Goal: Transaction & Acquisition: Download file/media

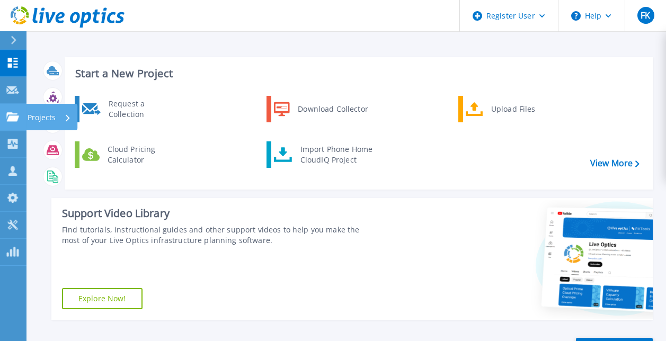
click at [10, 115] on icon at bounding box center [12, 116] width 13 height 9
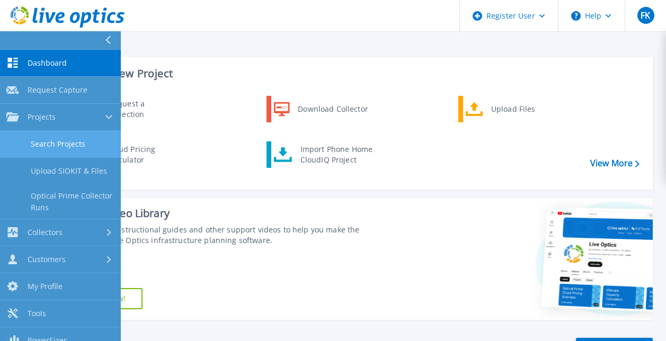
click at [28, 134] on link "Search Projects" at bounding box center [60, 144] width 121 height 27
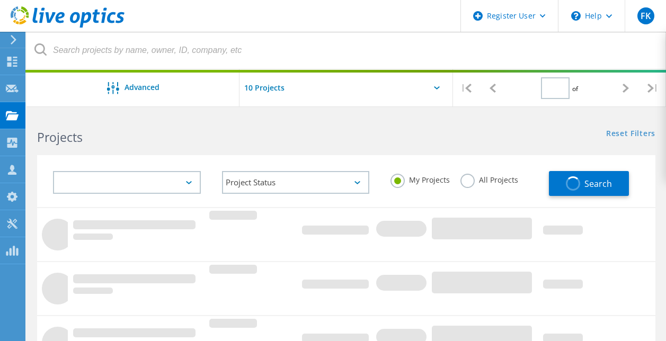
type input "1"
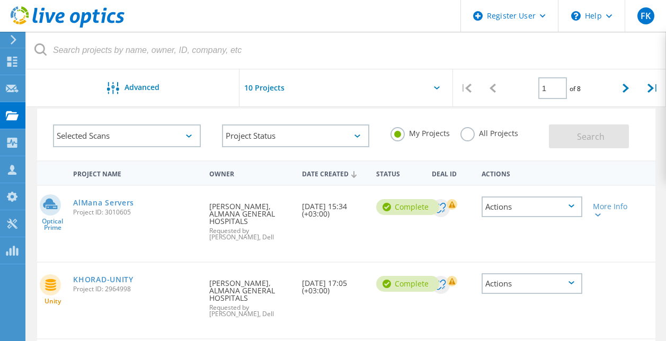
scroll to position [47, 0]
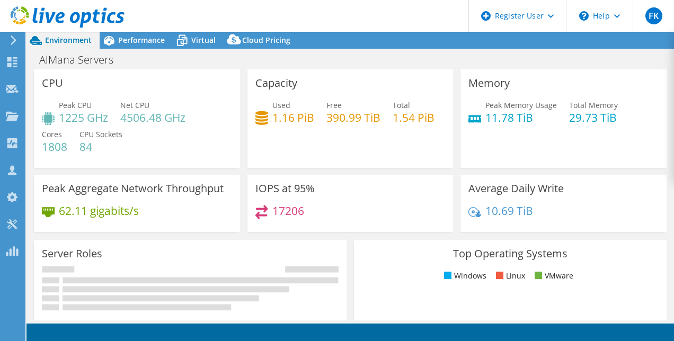
select select "USD"
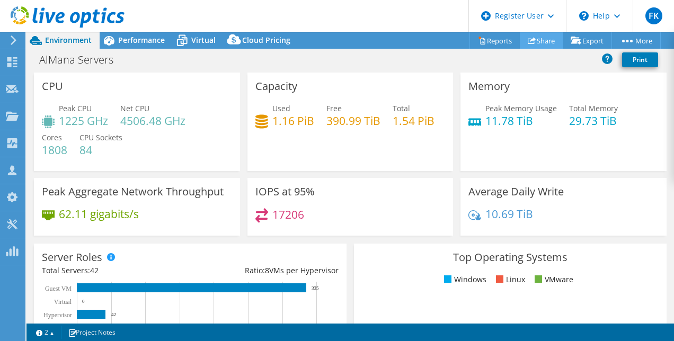
click at [530, 33] on link "Share" at bounding box center [541, 40] width 43 height 16
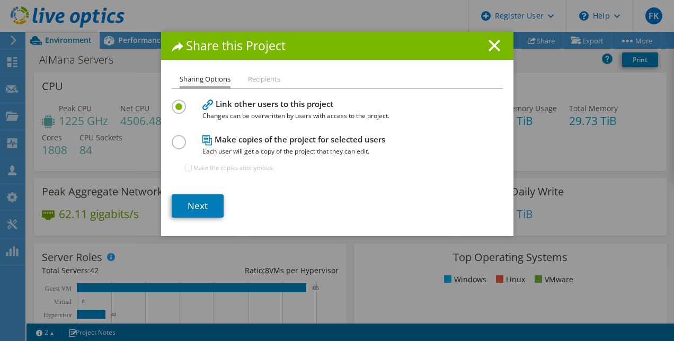
click at [488, 52] on h1 "Share this Project" at bounding box center [337, 46] width 331 height 12
click at [489, 50] on icon at bounding box center [495, 46] width 12 height 12
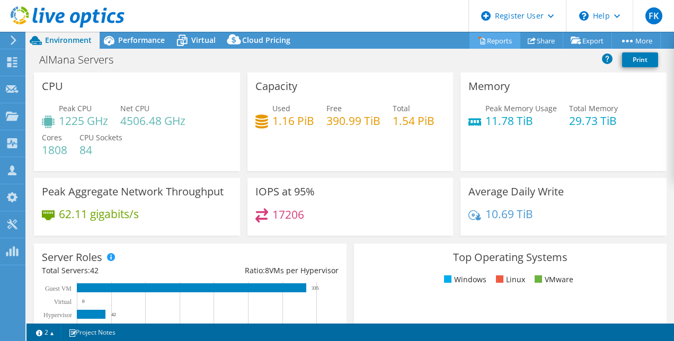
click at [481, 37] on link "Reports" at bounding box center [495, 40] width 51 height 16
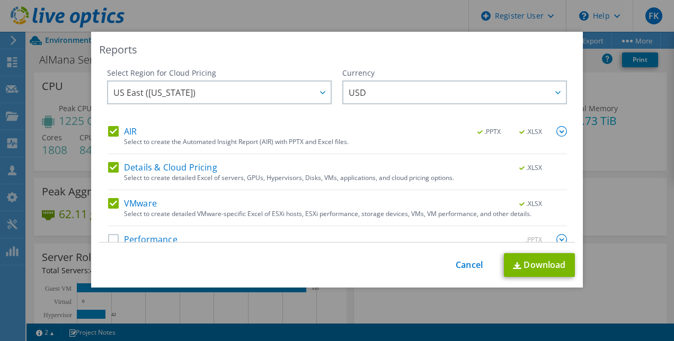
scroll to position [20, 0]
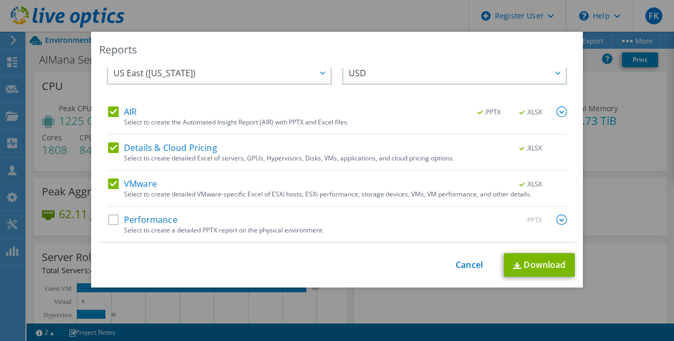
click at [110, 219] on label "Performance" at bounding box center [142, 220] width 69 height 11
click at [0, 0] on input "Performance" at bounding box center [0, 0] width 0 height 0
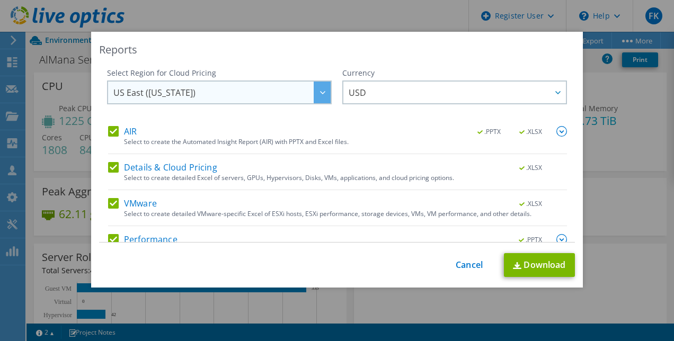
click at [273, 100] on span "US East (Virginia)" at bounding box center [221, 93] width 217 height 22
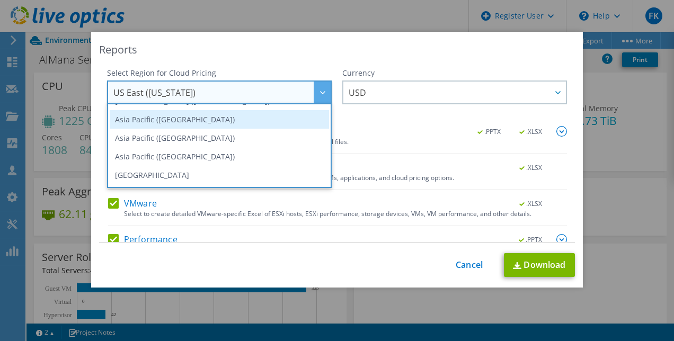
scroll to position [32, 0]
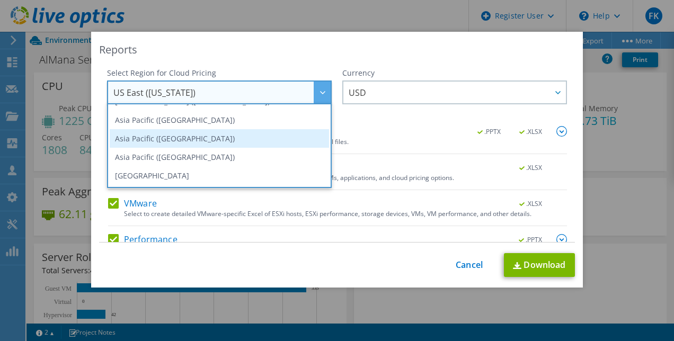
click at [193, 144] on li "Asia Pacific (Singapore)" at bounding box center [219, 138] width 219 height 19
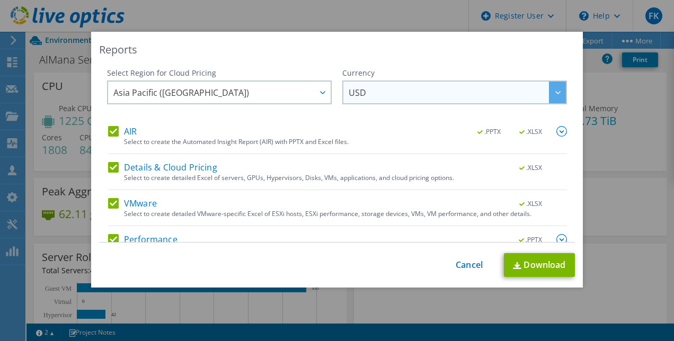
click at [378, 94] on span "USD" at bounding box center [457, 93] width 217 height 22
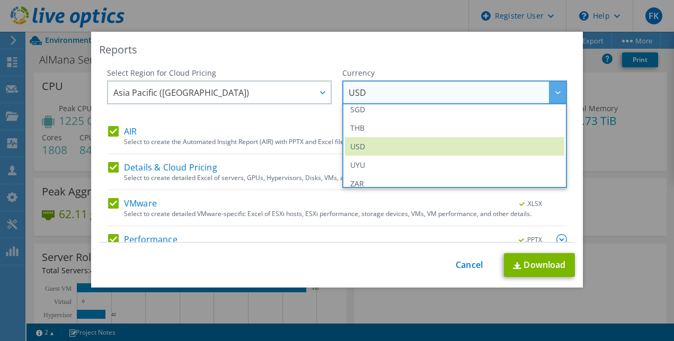
scroll to position [384, 0]
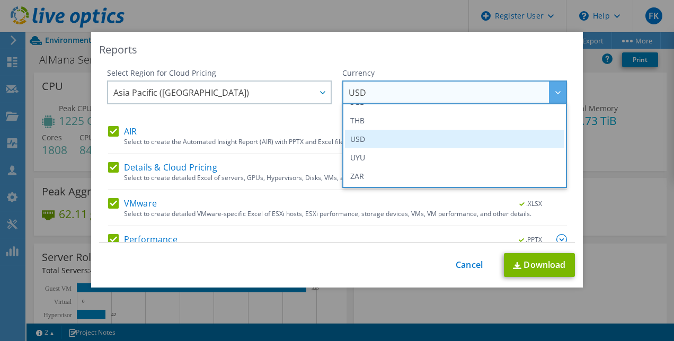
click at [395, 141] on li "USD" at bounding box center [454, 139] width 219 height 19
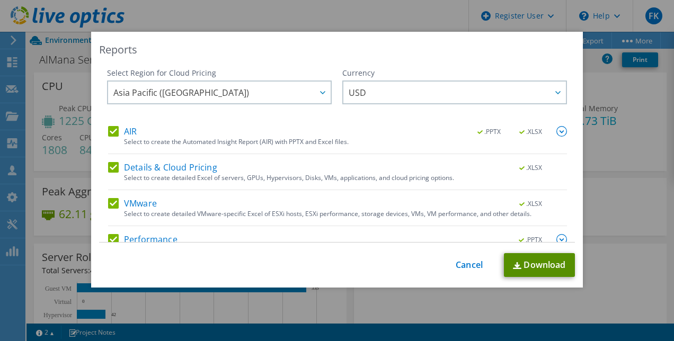
click at [526, 263] on link "Download" at bounding box center [539, 265] width 71 height 24
